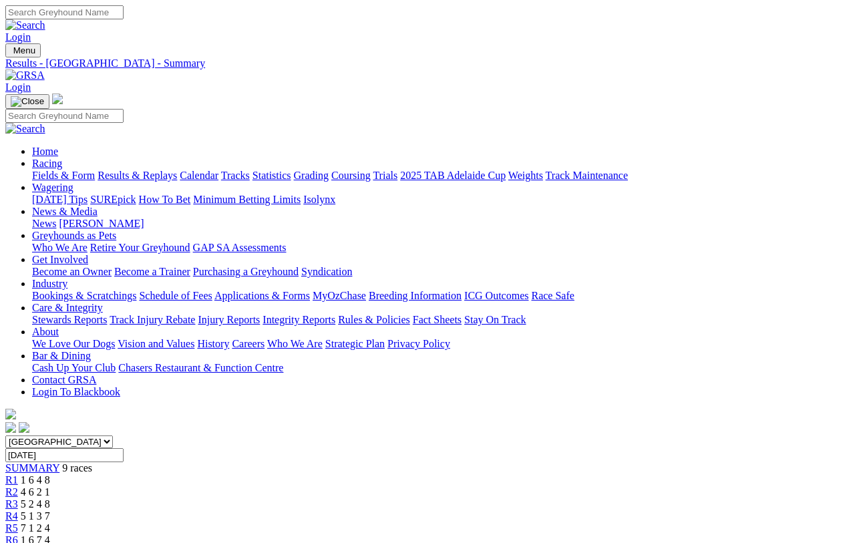
click at [45, 69] on img at bounding box center [24, 75] width 39 height 12
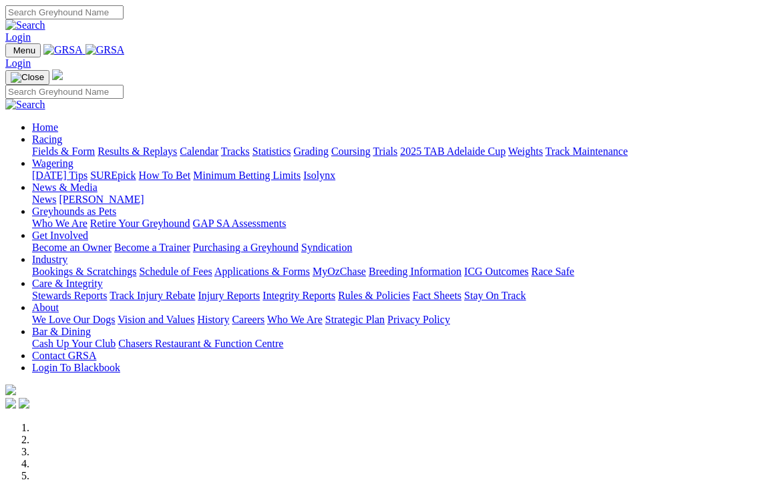
scroll to position [72, 0]
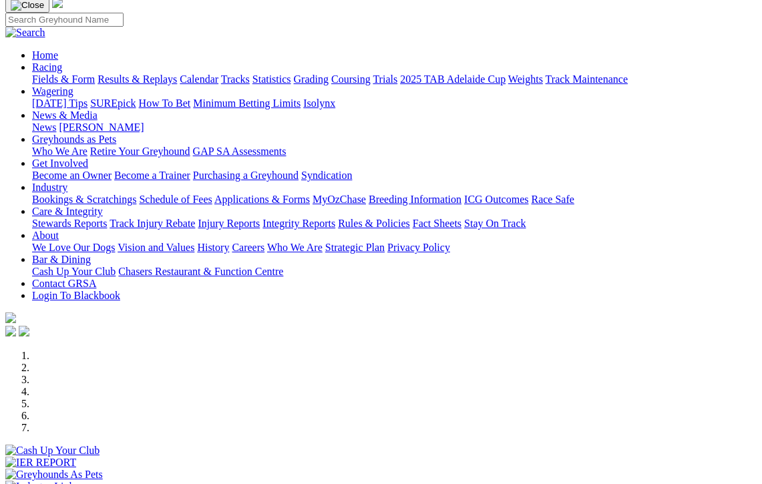
click at [598, 483] on div at bounding box center [380, 493] width 751 height 0
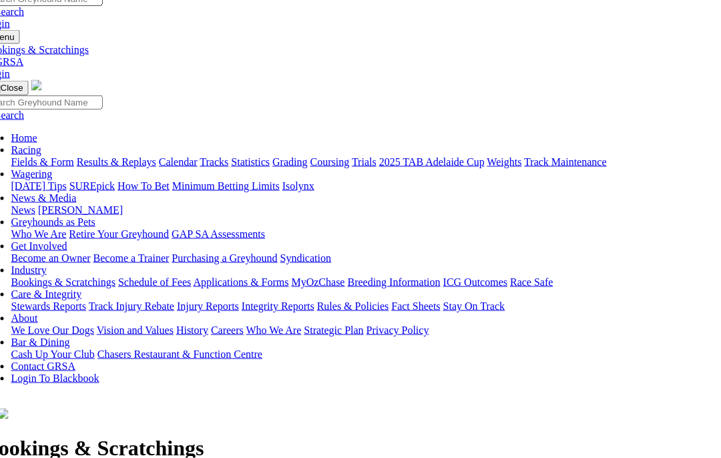
scroll to position [13, 0]
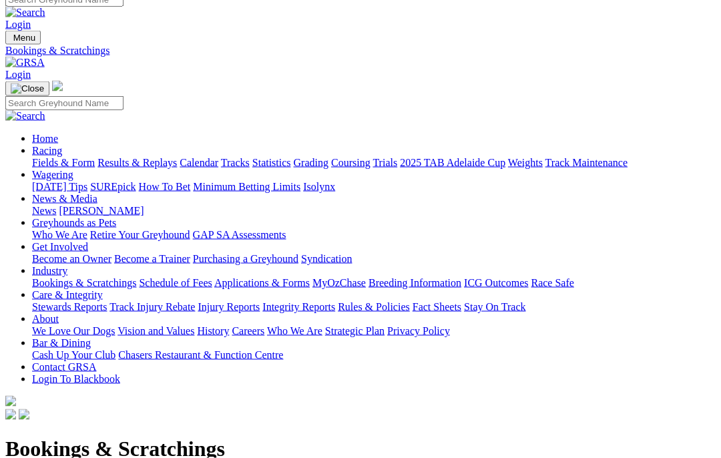
click at [62, 145] on link "Racing" at bounding box center [47, 150] width 30 height 11
click at [73, 169] on link "Wagering" at bounding box center [52, 174] width 41 height 11
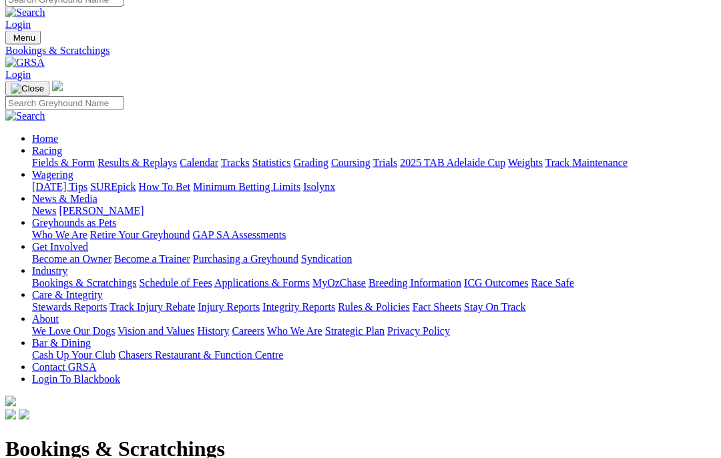
scroll to position [13, 0]
click at [62, 144] on link "Racing" at bounding box center [47, 149] width 30 height 11
click at [218, 156] on link "Calendar" at bounding box center [199, 161] width 39 height 11
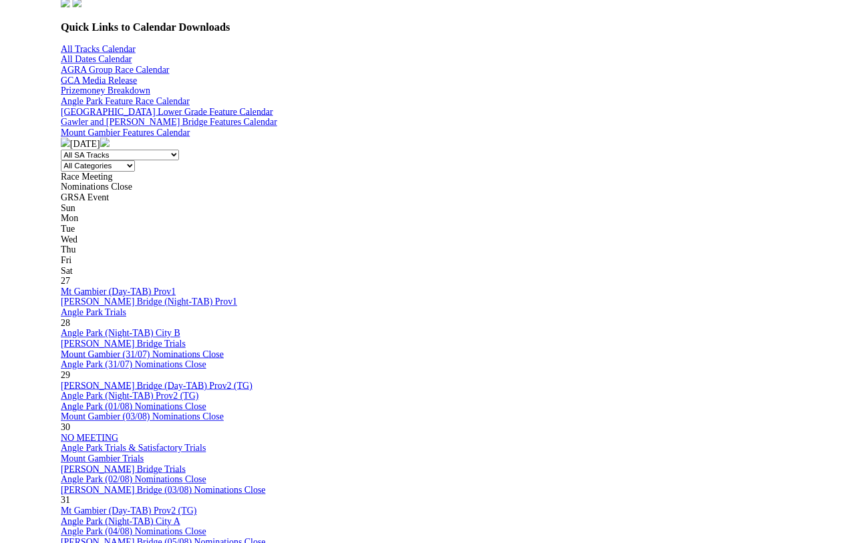
scroll to position [424, 12]
